Goal: Task Accomplishment & Management: Manage account settings

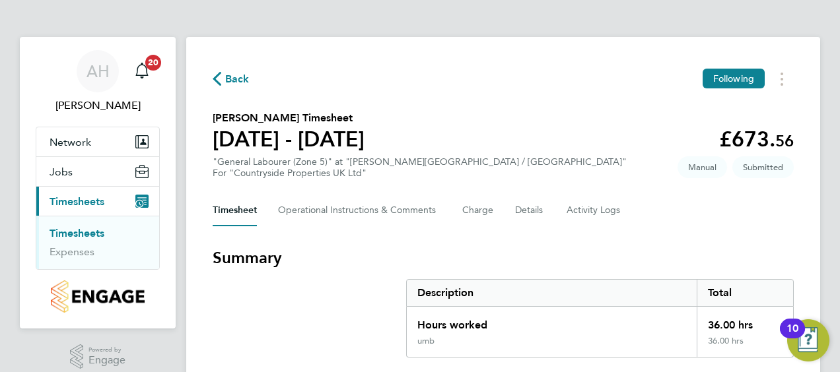
click at [595, 289] on div "Description" at bounding box center [552, 293] width 290 height 26
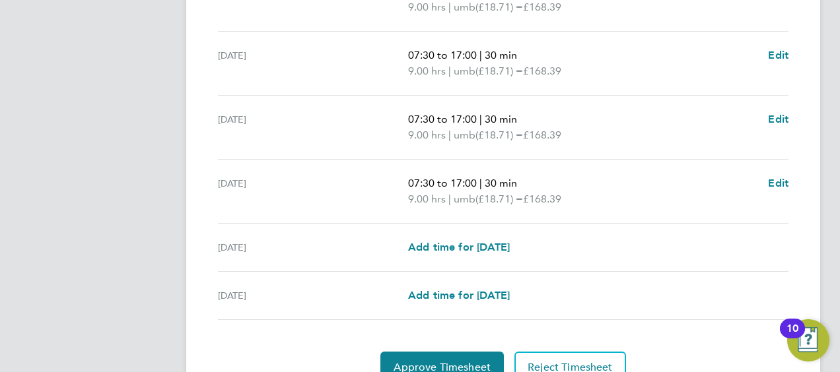
scroll to position [528, 0]
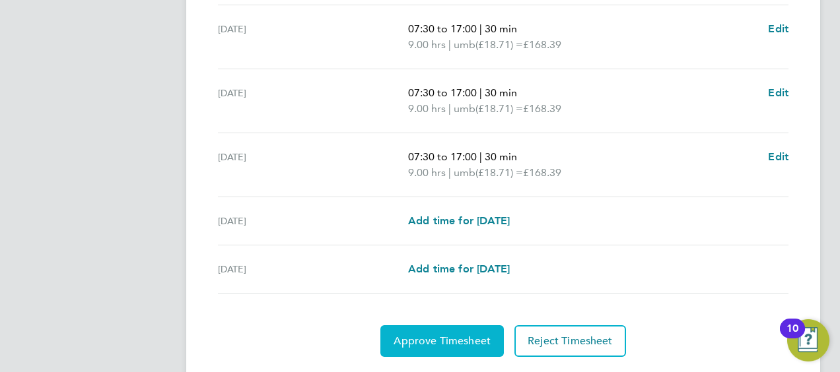
click at [434, 342] on span "Approve Timesheet" at bounding box center [441, 341] width 97 height 13
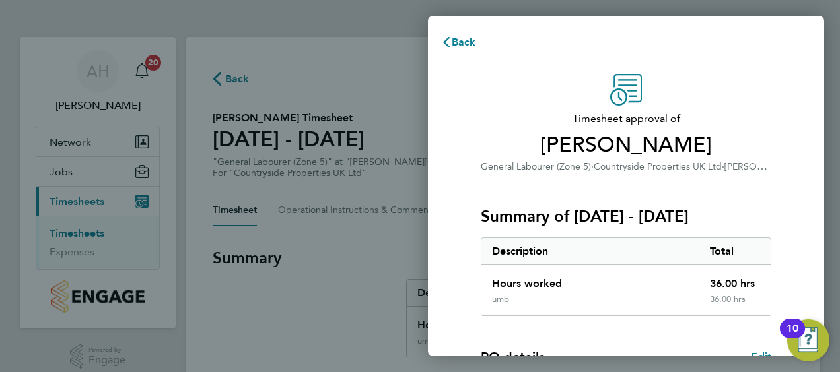
click at [615, 266] on div "Hours worked" at bounding box center [589, 279] width 217 height 29
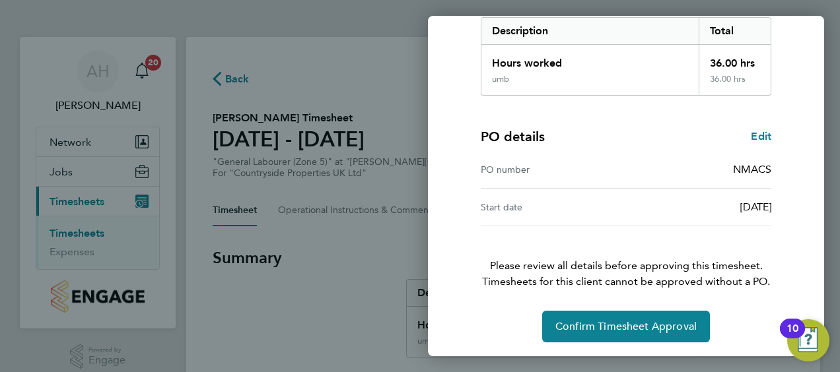
scroll to position [221, 0]
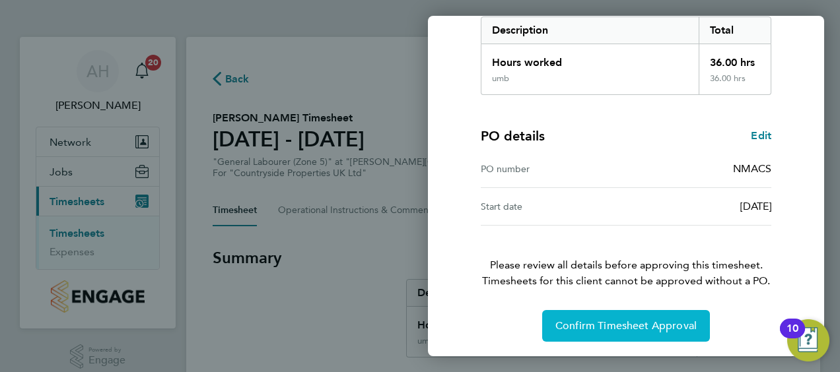
click at [614, 323] on span "Confirm Timesheet Approval" at bounding box center [625, 326] width 141 height 13
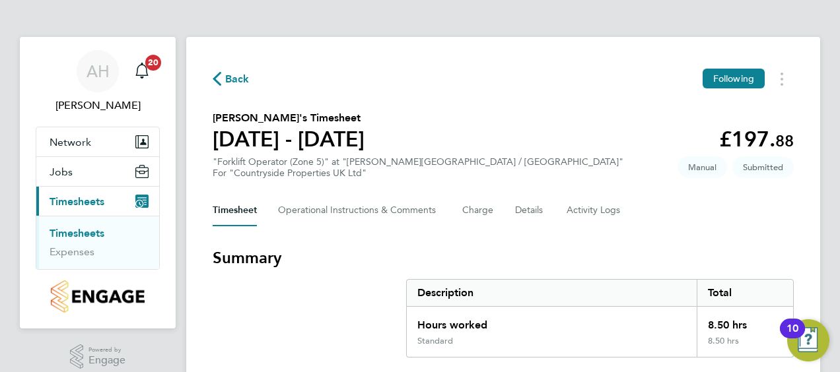
click at [570, 287] on div "Description" at bounding box center [552, 293] width 290 height 26
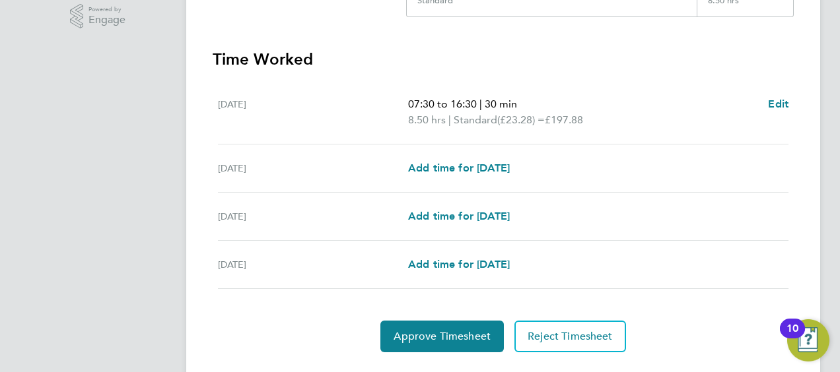
scroll to position [372, 0]
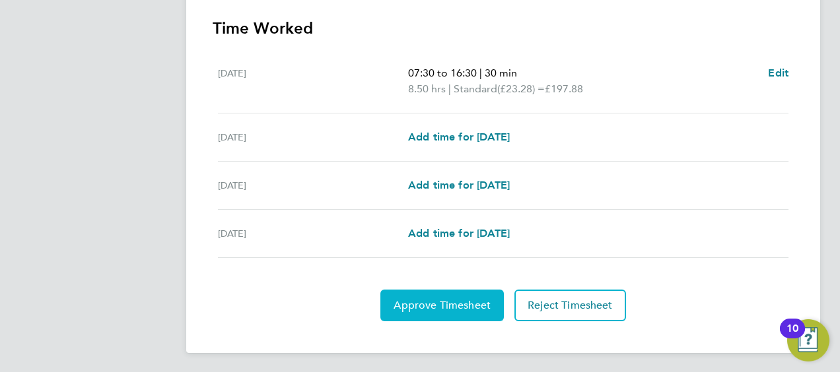
click at [440, 299] on span "Approve Timesheet" at bounding box center [441, 305] width 97 height 13
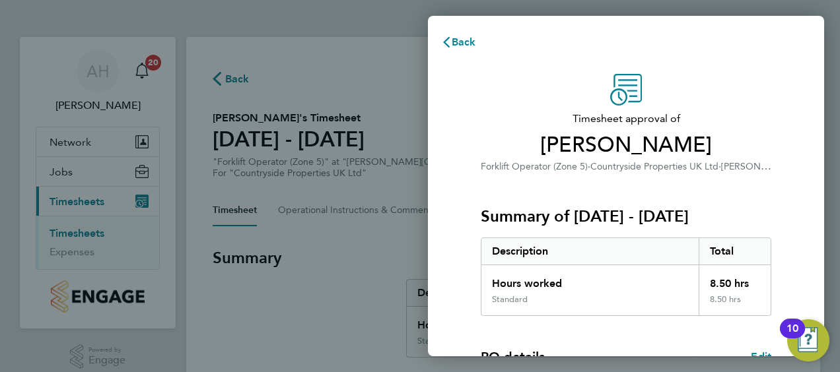
click at [625, 279] on div "Hours worked" at bounding box center [589, 279] width 217 height 29
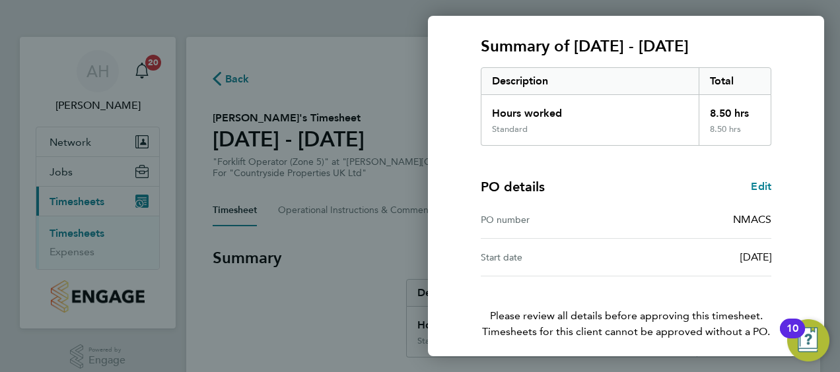
scroll to position [221, 0]
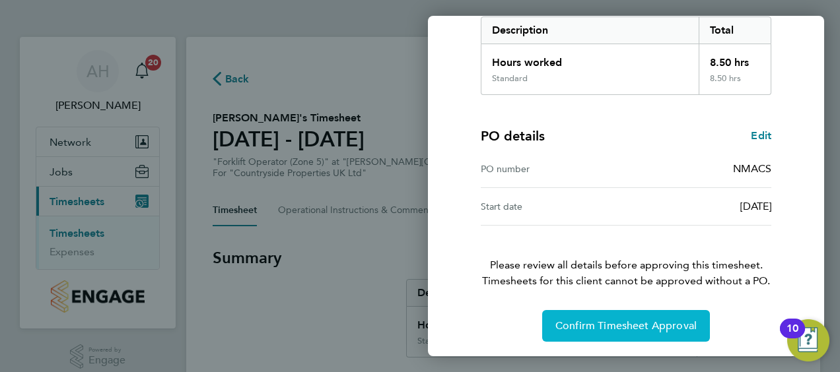
click at [611, 326] on span "Confirm Timesheet Approval" at bounding box center [625, 326] width 141 height 13
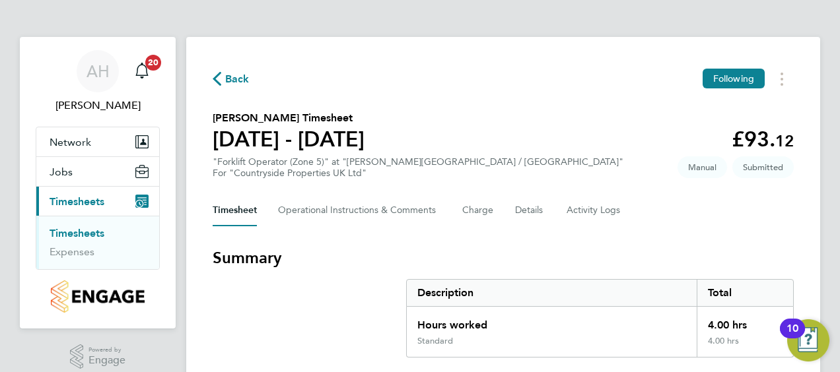
click at [600, 311] on div "Hours worked" at bounding box center [552, 321] width 290 height 29
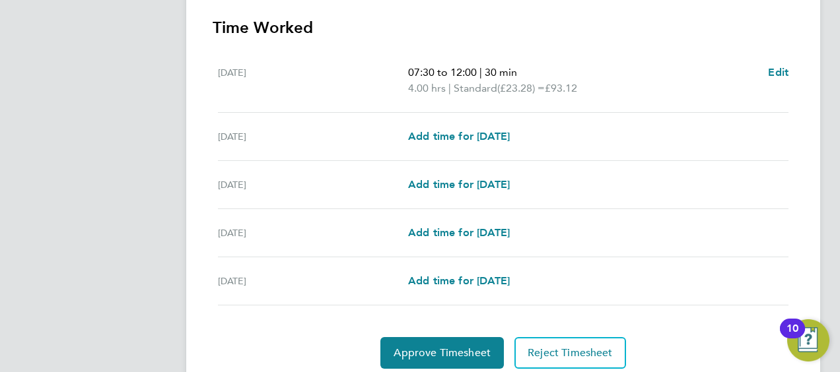
scroll to position [420, 0]
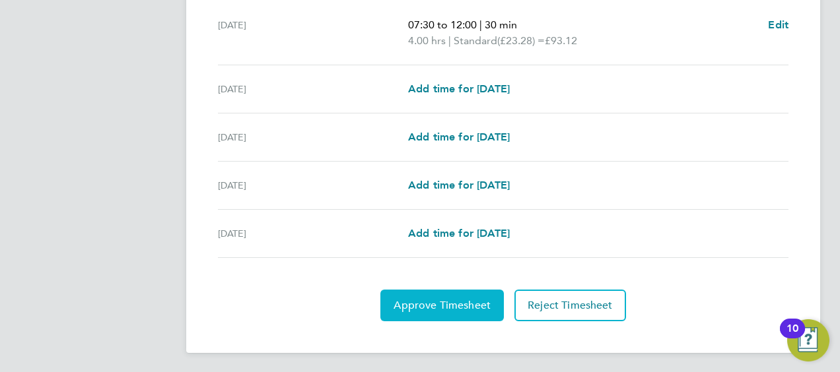
click at [446, 302] on span "Approve Timesheet" at bounding box center [441, 305] width 97 height 13
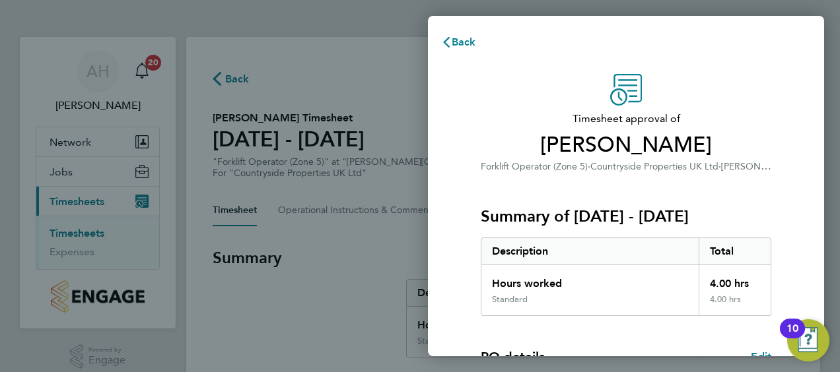
click at [625, 261] on div "Description" at bounding box center [589, 251] width 217 height 26
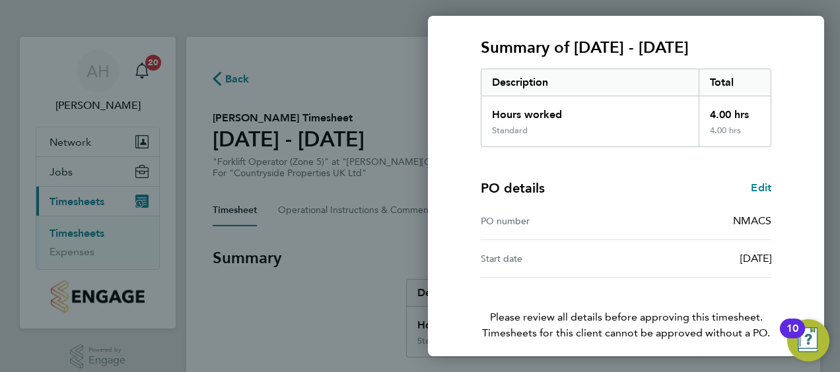
scroll to position [221, 0]
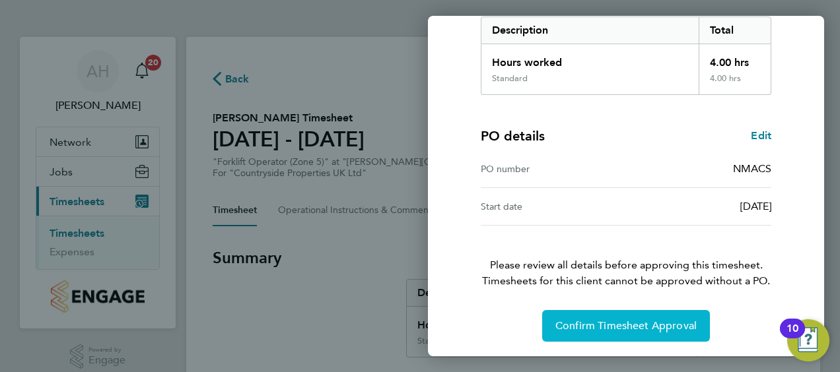
click at [602, 327] on span "Confirm Timesheet Approval" at bounding box center [625, 326] width 141 height 13
